Goal: Transaction & Acquisition: Purchase product/service

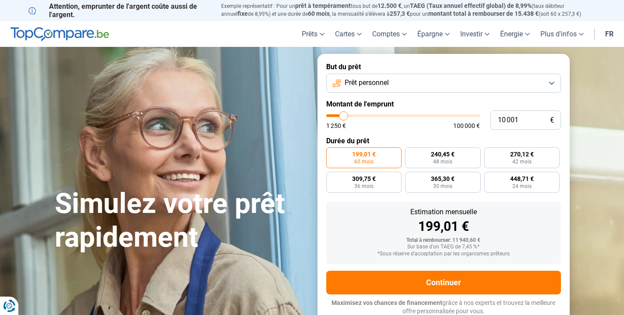
click at [551, 80] on button "Prêt personnel" at bounding box center [443, 83] width 235 height 19
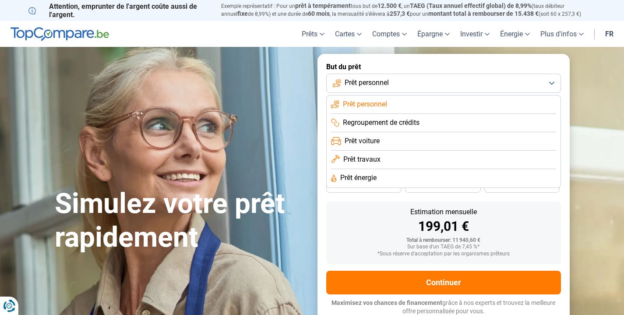
click at [551, 80] on button "Prêt personnel" at bounding box center [443, 83] width 235 height 19
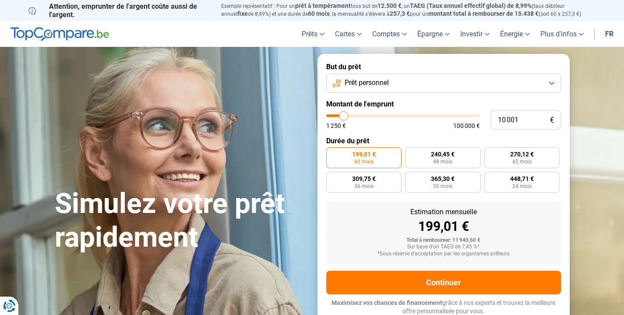
type input "11 000"
type input "11000"
type input "11 250"
type input "11250"
type input "12 500"
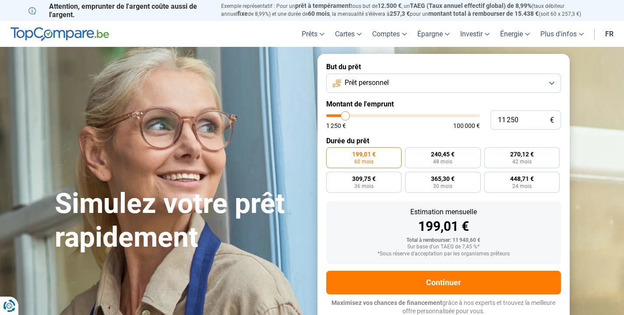
type input "12500"
type input "14 750"
type input "14750"
type input "17 750"
type input "17750"
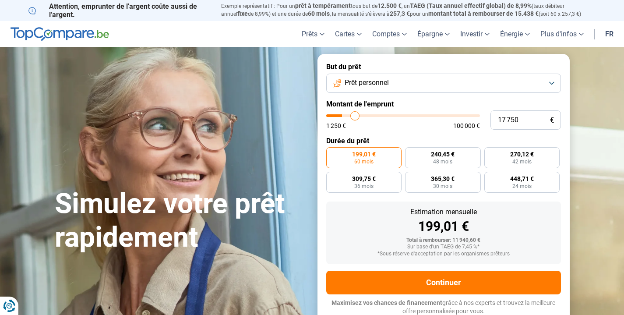
type input "20 500"
type input "20500"
type input "23 250"
type input "23250"
type input "26 500"
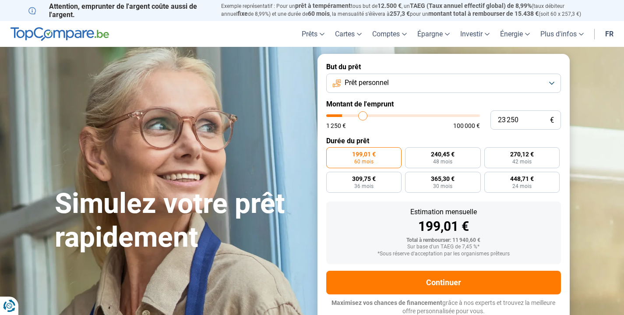
type input "26500"
type input "29 500"
type input "29500"
type input "33 250"
type input "33250"
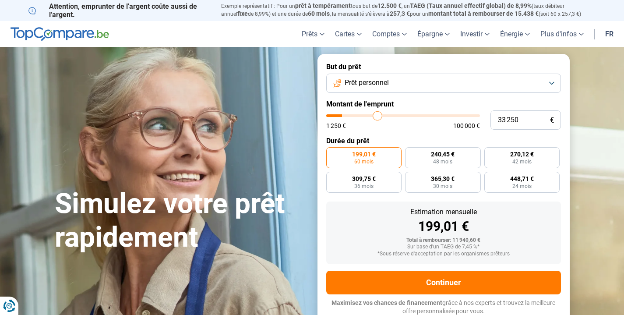
type input "37 750"
type input "37750"
type input "42 000"
type input "42000"
type input "47 000"
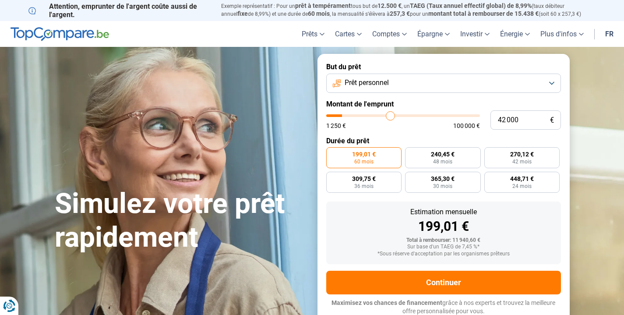
type input "47000"
type input "53 000"
type input "53000"
type input "58 750"
type input "58750"
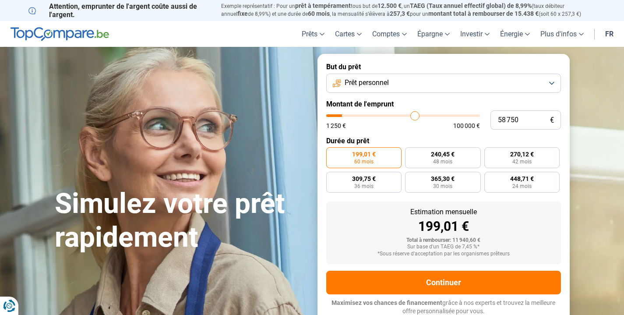
type input "64 250"
type input "64250"
type input "69 250"
type input "69250"
type input "72 250"
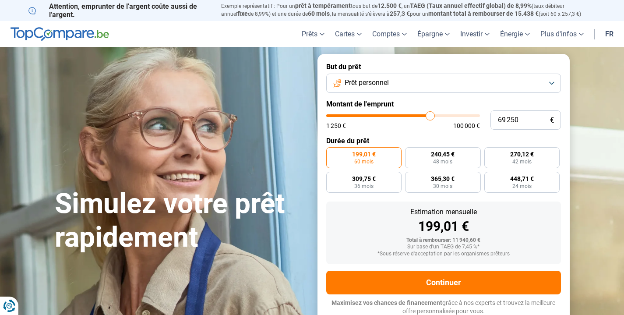
type input "72250"
type input "73 750"
type input "73750"
type input "74 250"
type input "74250"
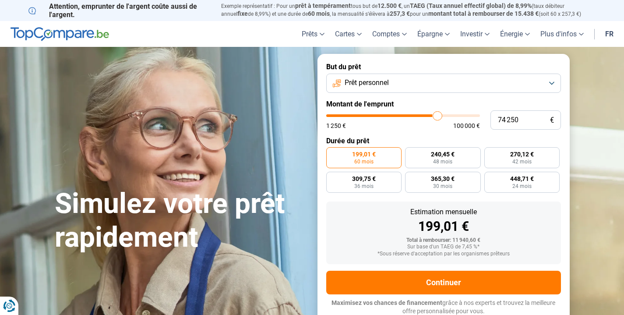
type input "74 500"
type input "74500"
type input "75 000"
type input "75000"
type input "75 250"
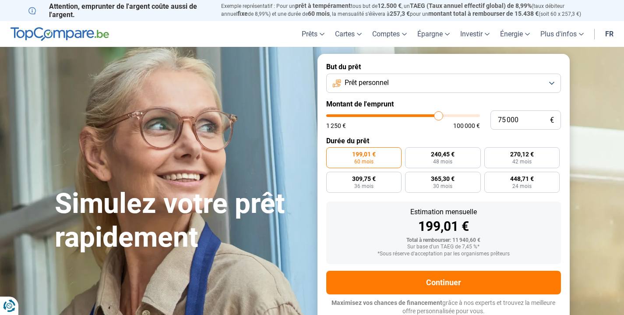
type input "75250"
type input "75 500"
type input "75500"
type input "75 750"
type input "75750"
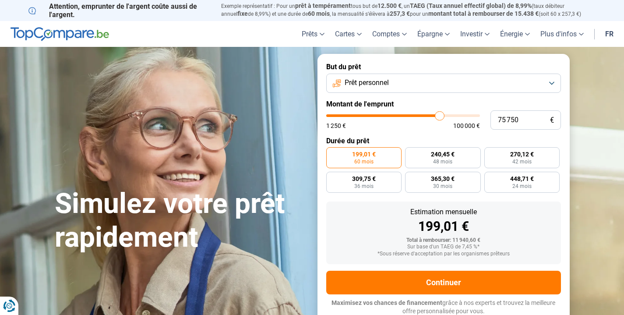
type input "76 250"
type input "76250"
type input "76 500"
type input "76500"
type input "76 750"
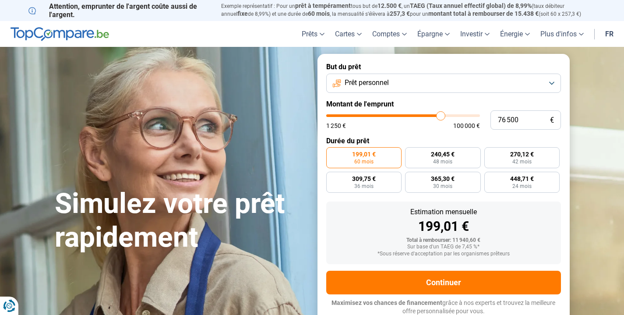
type input "76750"
type input "77 000"
type input "77000"
type input "77 250"
type input "77250"
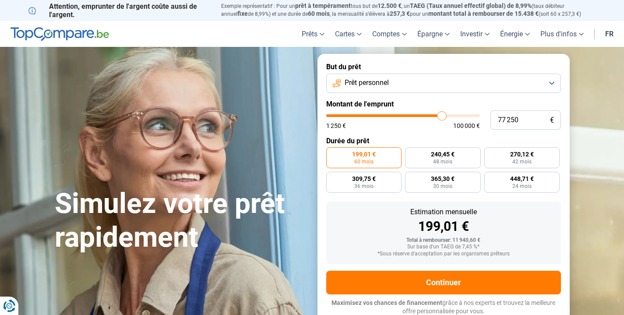
type input "77 750"
type input "77750"
type input "78 000"
type input "78000"
type input "78 250"
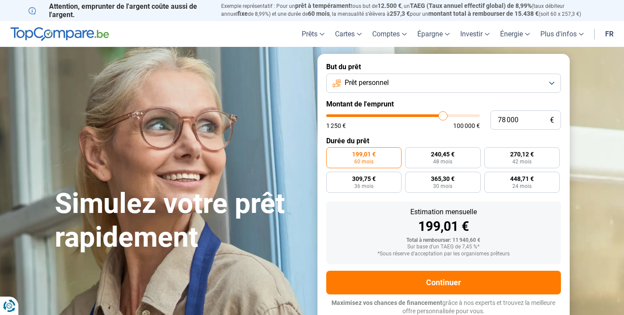
type input "78250"
type input "78 500"
type input "78500"
type input "78 750"
type input "78750"
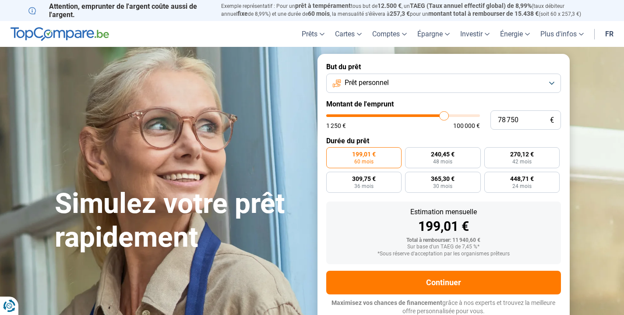
type input "79 250"
type input "79250"
type input "79 500"
type input "79500"
type input "79 750"
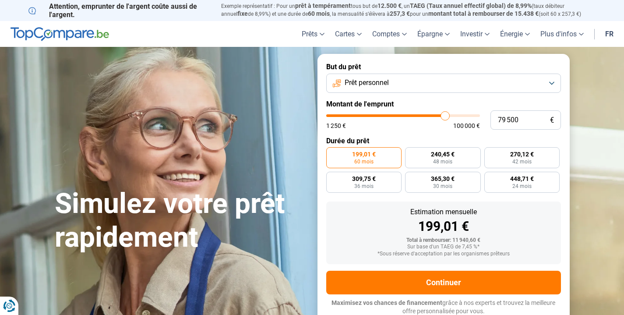
type input "79750"
type input "80 000"
type input "80000"
type input "80 250"
type input "80250"
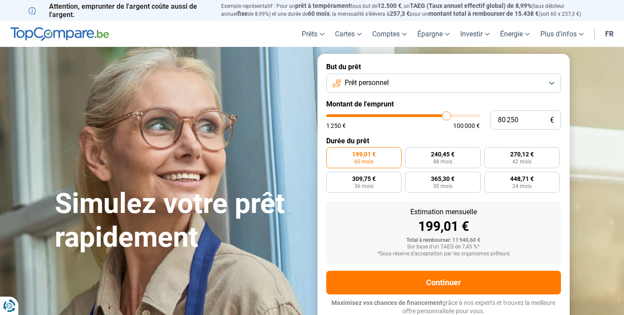
type input "80 000"
type input "80000"
type input "79 750"
type input "79750"
type input "79 500"
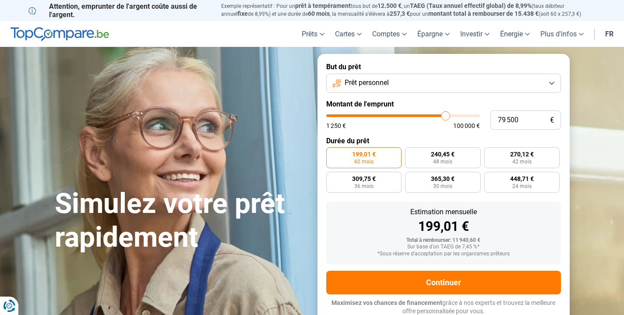
type input "79500"
type input "79 750"
type input "79750"
type input "80 000"
drag, startPoint x: 345, startPoint y: 117, endPoint x: 446, endPoint y: 116, distance: 100.7
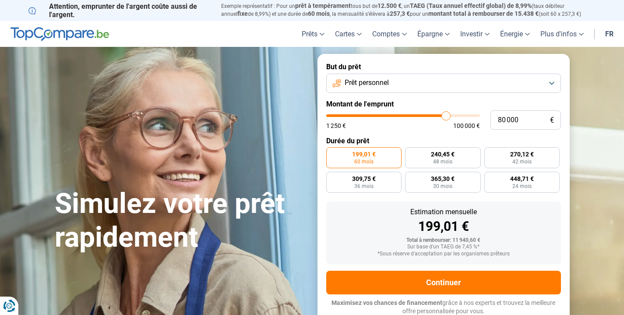
type input "80000"
click at [446, 116] on input "range" at bounding box center [403, 115] width 154 height 3
radio input "false"
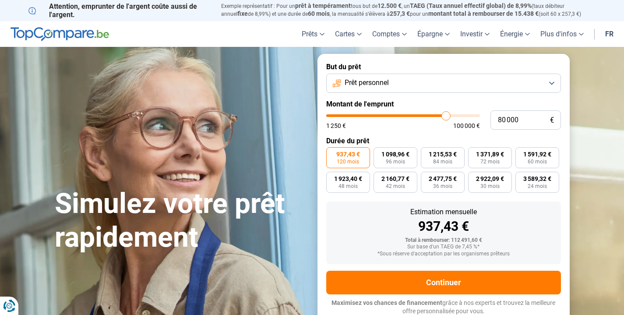
click at [551, 82] on button "Prêt personnel" at bounding box center [443, 83] width 235 height 19
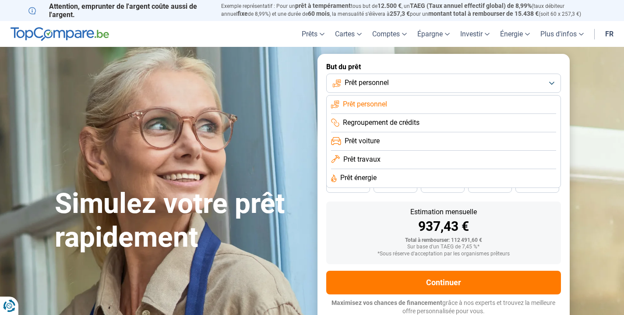
click at [565, 235] on form "But du prêt Prêt personnel Prêt personnel Regroupement de crédits Prêt voiture …" at bounding box center [443, 189] width 252 height 270
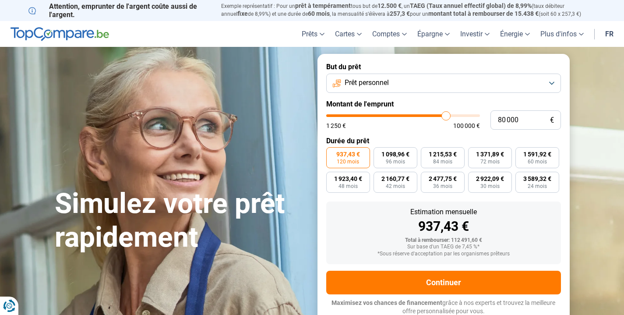
type input "79 500"
type input "79500"
type input "79 250"
type input "79250"
type input "78 750"
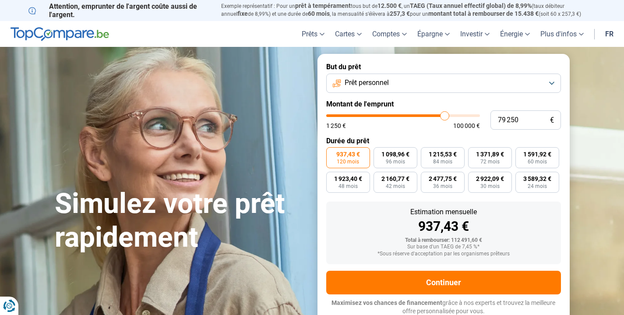
type input "78750"
type input "78 500"
type input "78500"
type input "78 250"
type input "78250"
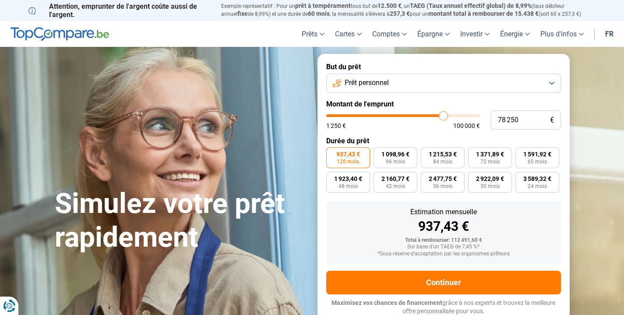
type input "78 000"
type input "78000"
type input "77 750"
type input "77750"
type input "77 250"
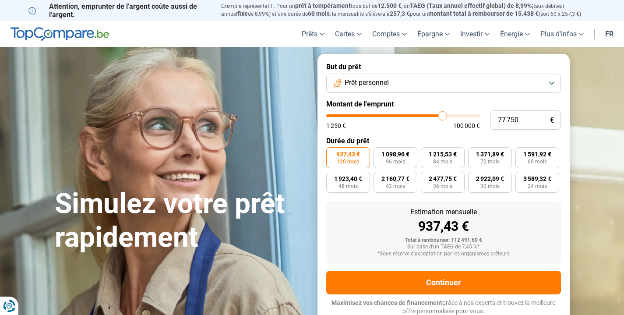
type input "77250"
type input "77 000"
type input "77000"
type input "76 750"
type input "76750"
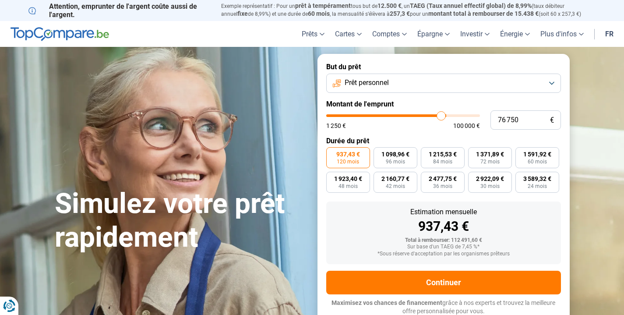
type input "76 500"
type input "76500"
type input "76 250"
type input "76250"
type input "75 750"
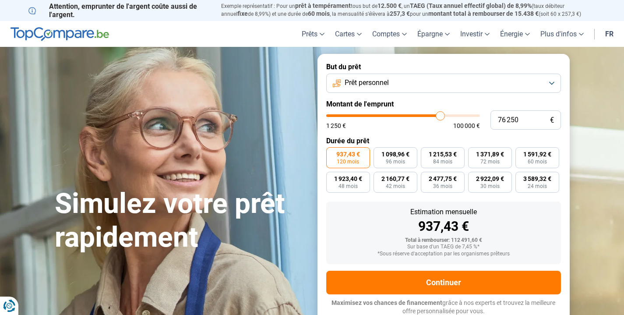
type input "75750"
type input "75 500"
type input "75500"
type input "75 250"
type input "75250"
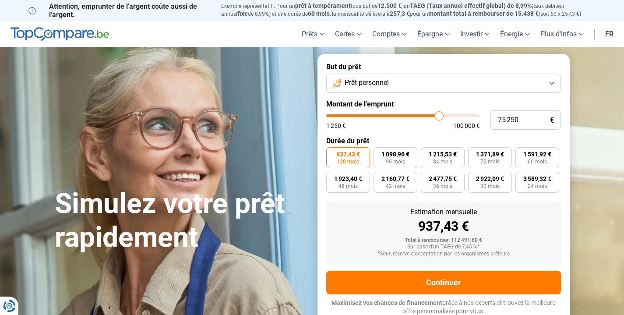
type input "75 000"
type input "75000"
type input "74 750"
drag, startPoint x: 445, startPoint y: 115, endPoint x: 438, endPoint y: 116, distance: 7.5
type input "74750"
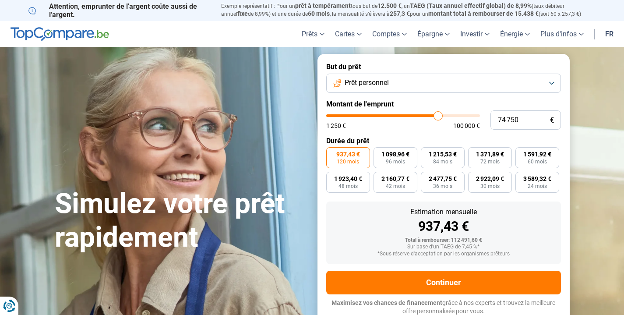
click at [438, 116] on input "range" at bounding box center [403, 115] width 154 height 3
type input "75 000"
type input "75000"
click at [438, 116] on input "range" at bounding box center [403, 115] width 154 height 3
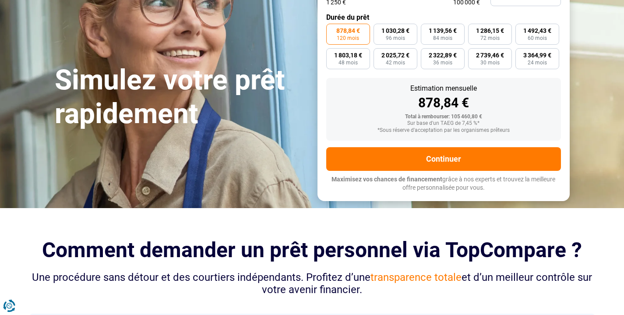
scroll to position [66, 0]
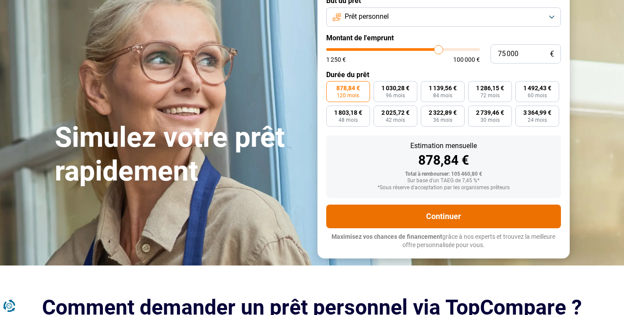
click at [453, 217] on button "Continuer" at bounding box center [443, 216] width 235 height 24
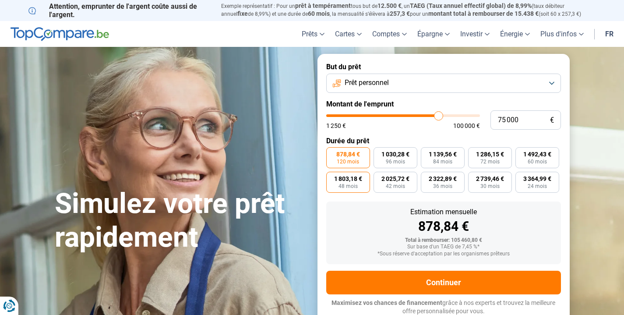
scroll to position [0, 0]
click at [506, 119] on input "75 000" at bounding box center [525, 119] width 70 height 19
type input "7 500"
type input "7500"
type input "750"
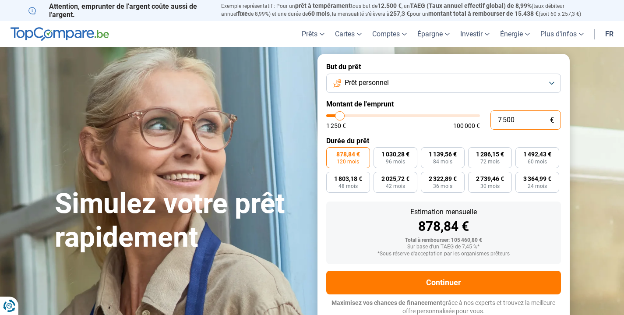
type input "1250"
type input "75"
type input "1250"
type input "7"
type input "1250"
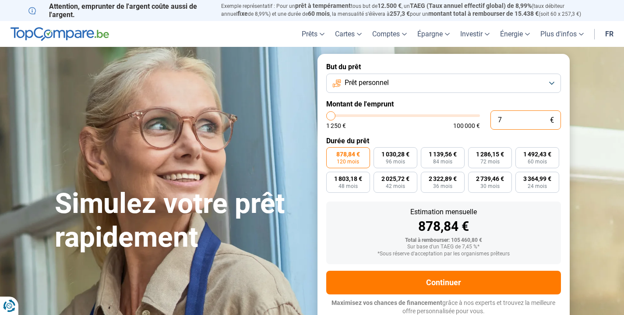
type input "0"
type input "1250"
type input "1 250"
type input "1250"
radio input "true"
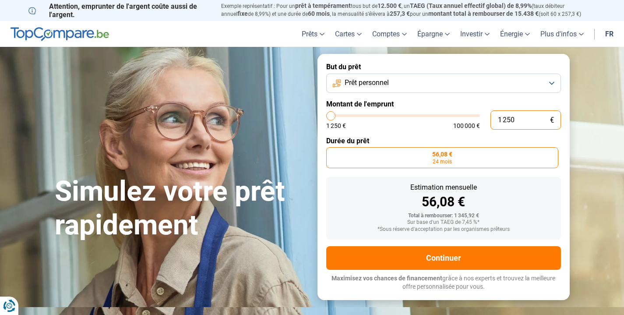
type input "125"
type input "1250"
type input "12"
type input "1250"
type input "1"
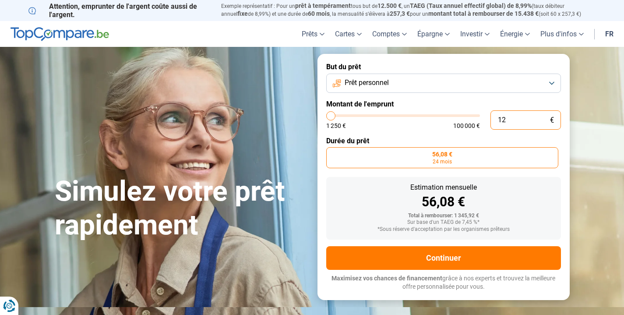
type input "1250"
type input "0"
type input "1250"
type input "1 250"
type input "1250"
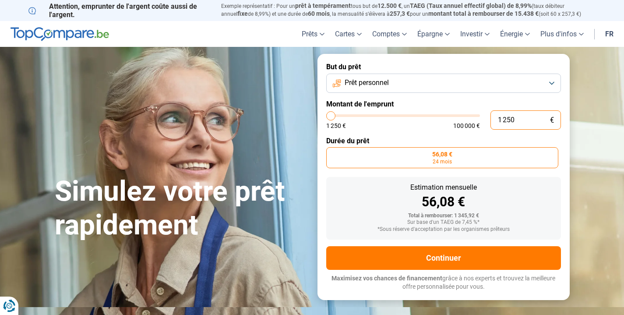
type input "12 509"
type input "12500"
type input "125 090"
type input "100000"
type input "12 509"
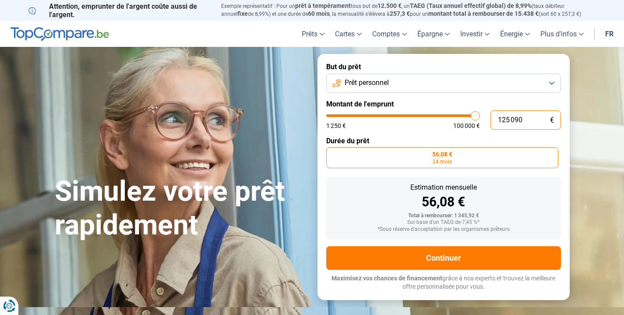
type input "12500"
type input "1 250"
type input "1250"
type input "125"
type input "1250"
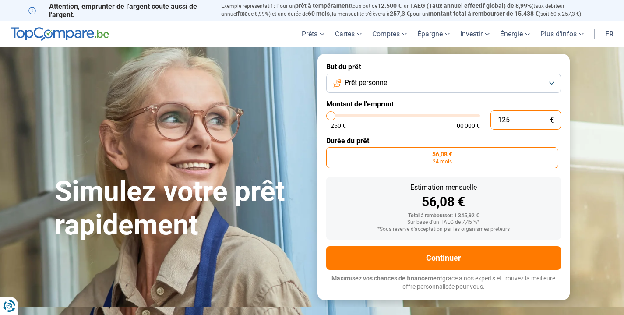
type input "12"
type input "1250"
type input "1"
type input "1250"
type input "0"
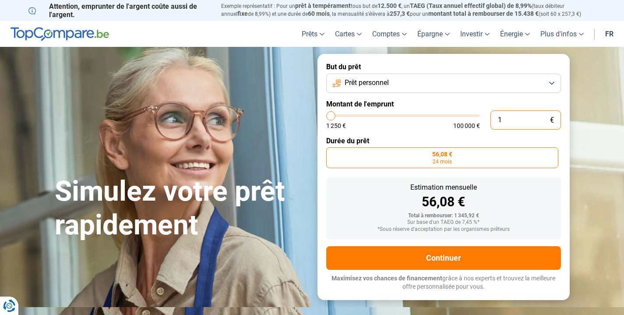
type input "1250"
type input "9"
type input "1250"
type input "90"
type input "1250"
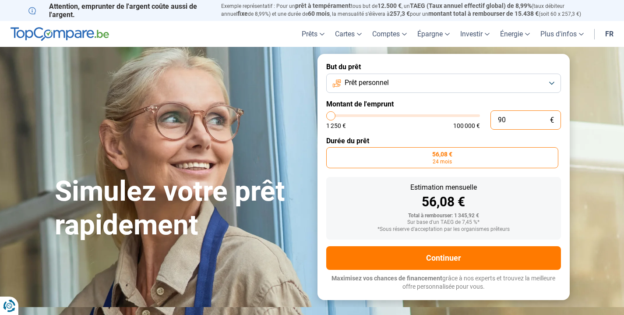
type input "900"
type input "1250"
type input "9 000"
type input "9000"
type input "90 000"
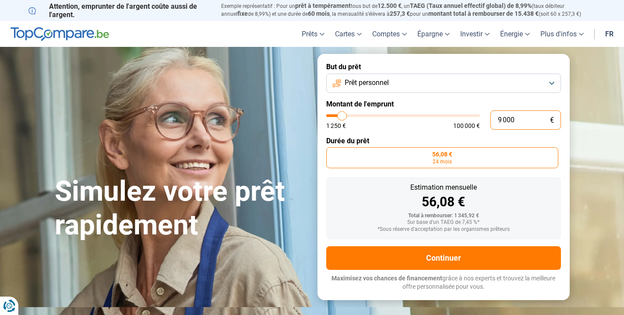
type input "90000"
radio input "false"
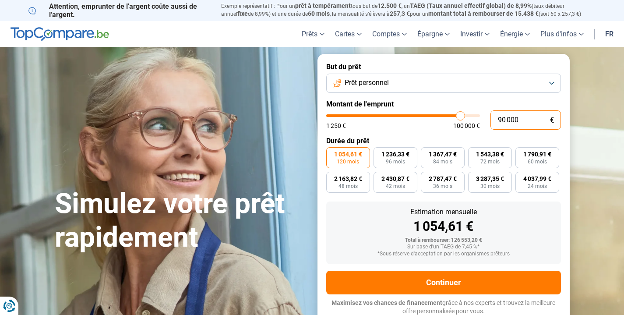
type input "9 000"
type input "9000"
type input "900"
type input "1250"
type input "90"
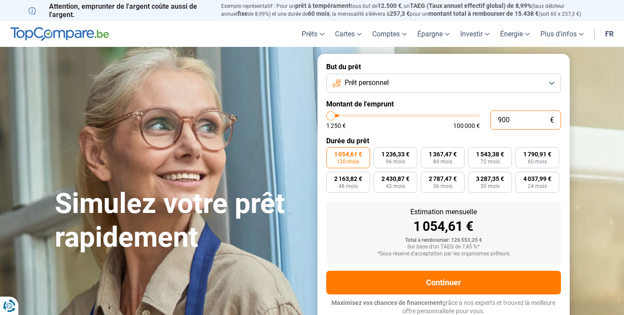
type input "1250"
type input "9"
type input "1250"
type input "0"
type input "1250"
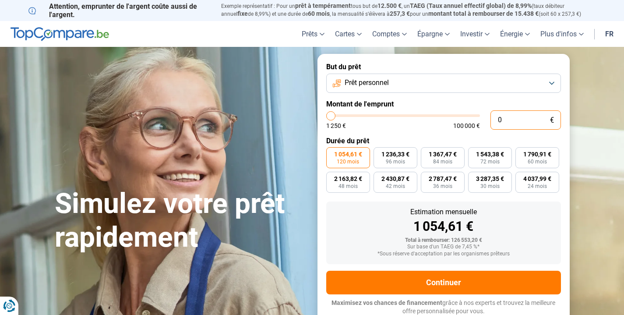
type input "1 250"
type input "1250"
radio input "true"
type input "125"
type input "1250"
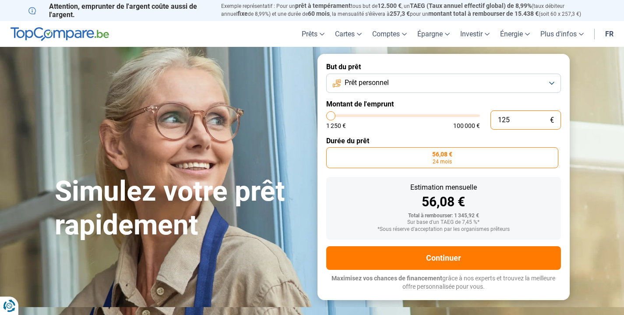
type input "12"
type input "1250"
type input "1"
type input "1250"
type input "0"
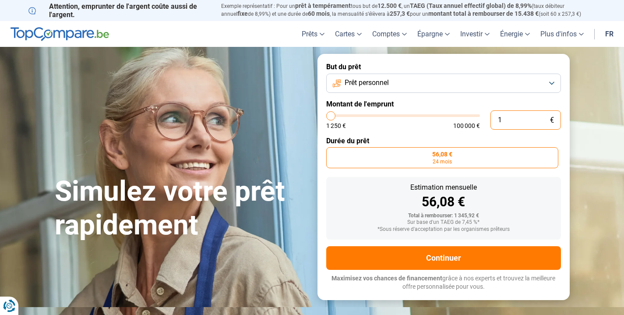
type input "1250"
type input "8"
type input "1250"
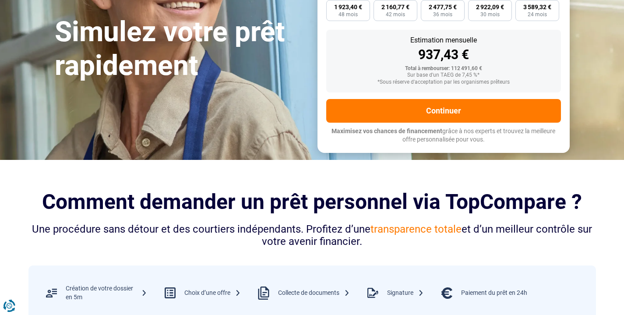
scroll to position [149, 0]
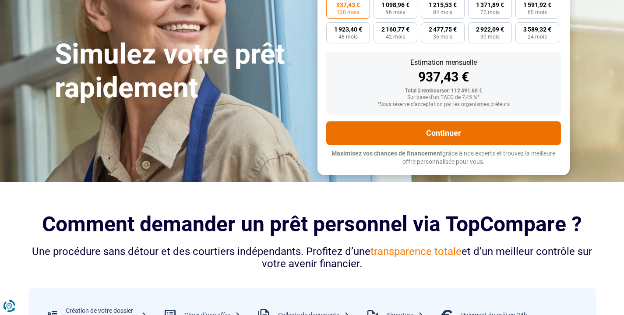
click at [446, 133] on button "Continuer" at bounding box center [443, 133] width 235 height 24
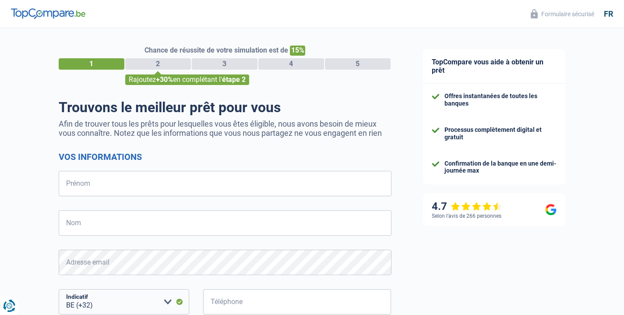
select select "32"
